Goal: Task Accomplishment & Management: Use online tool/utility

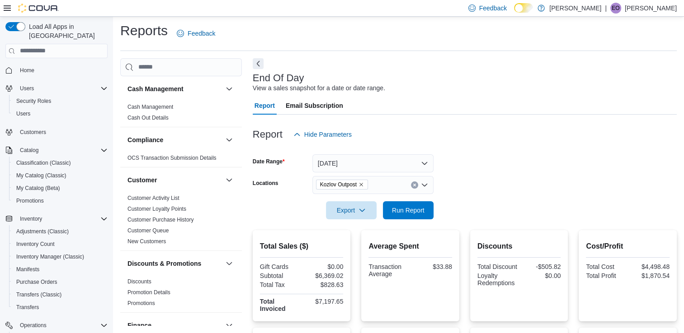
scroll to position [619, 0]
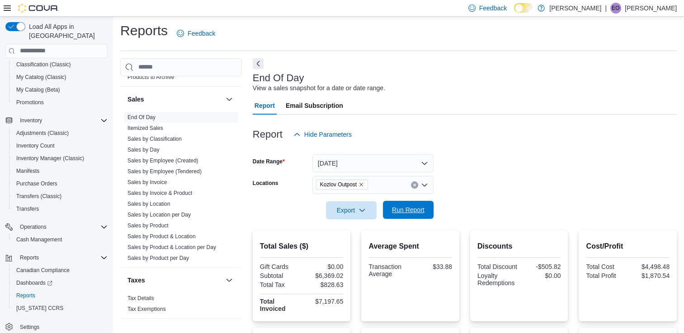
click at [385, 215] on button "Run Report" at bounding box center [408, 210] width 51 height 18
click at [396, 211] on span "Run Report" at bounding box center [408, 210] width 33 height 9
click at [400, 213] on span "Run Report" at bounding box center [408, 210] width 33 height 9
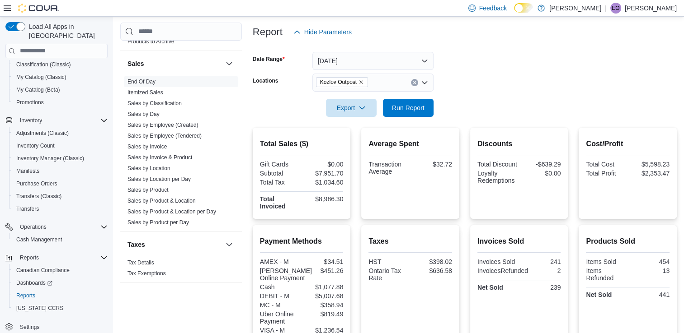
scroll to position [110, 0]
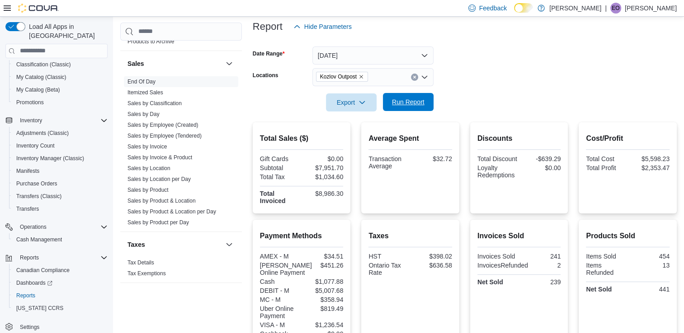
click at [402, 98] on span "Run Report" at bounding box center [408, 102] width 40 height 18
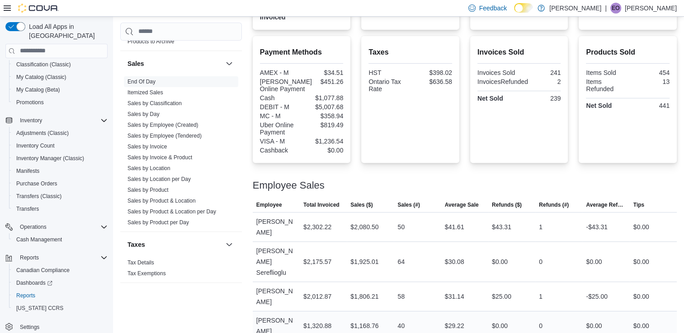
scroll to position [0, 0]
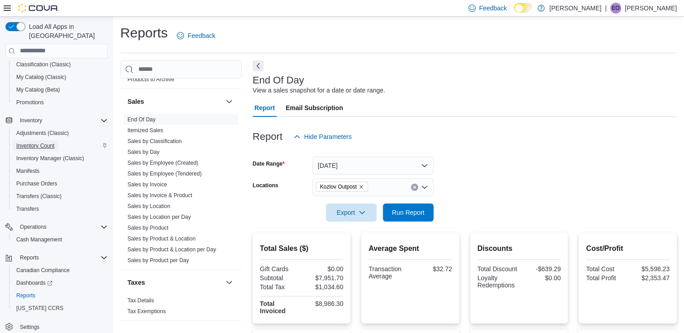
click at [38, 142] on span "Inventory Count" at bounding box center [35, 145] width 38 height 7
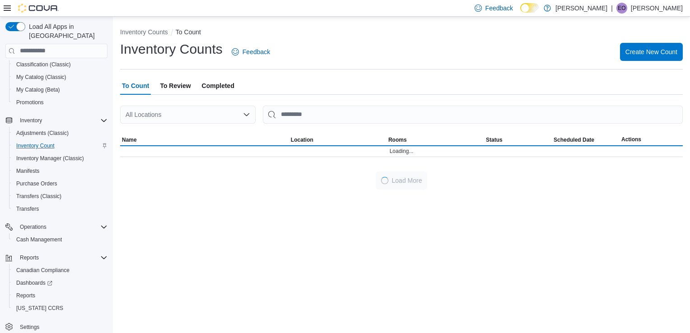
click at [184, 122] on div "All Locations" at bounding box center [188, 115] width 136 height 18
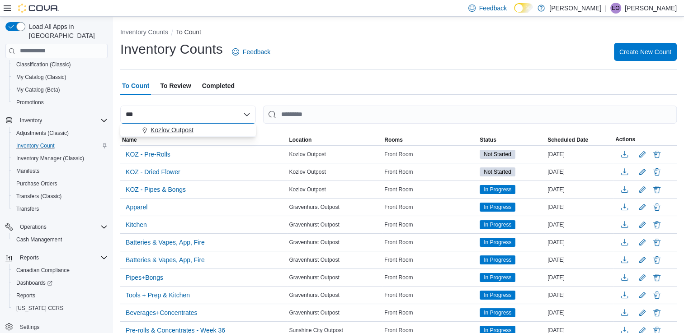
type input "***"
click at [162, 131] on span "Kozlov Outpost" at bounding box center [171, 130] width 43 height 9
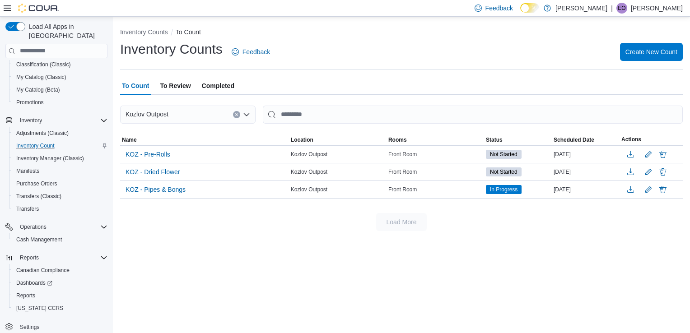
click at [233, 113] on button "Clear input" at bounding box center [236, 114] width 7 height 7
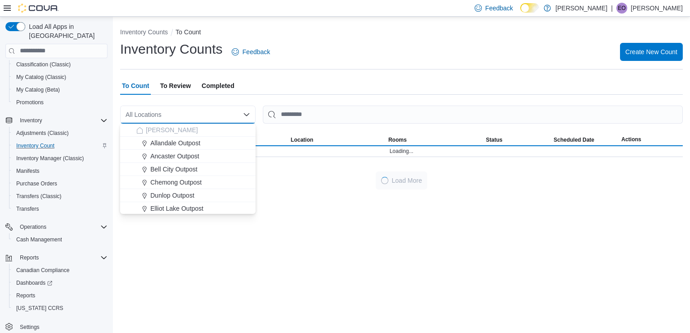
click at [347, 53] on div "Inventory Counts Feedback Create New Count" at bounding box center [401, 51] width 563 height 23
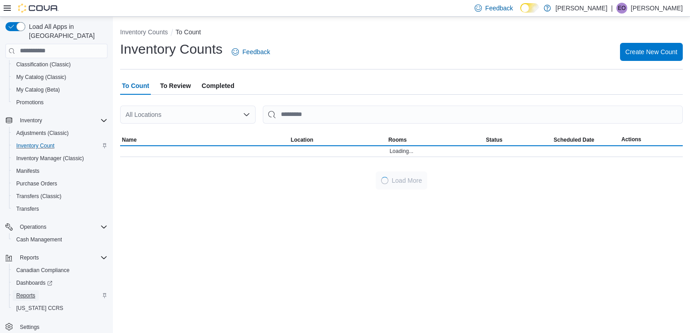
click at [28, 291] on span "Reports" at bounding box center [25, 296] width 19 height 11
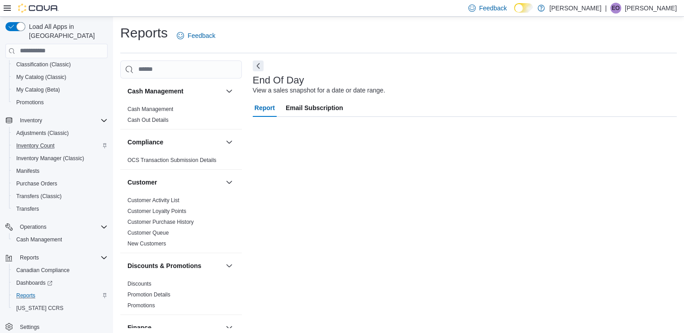
scroll to position [2, 0]
